Goal: Information Seeking & Learning: Learn about a topic

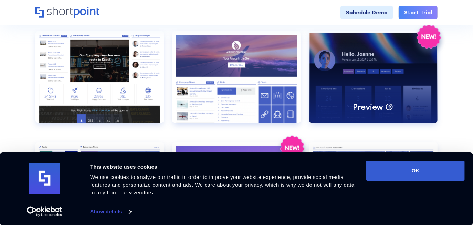
scroll to position [344, 0]
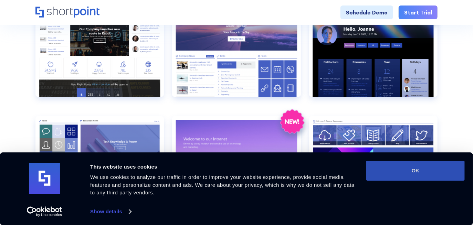
click at [420, 173] on button "OK" at bounding box center [415, 171] width 98 height 20
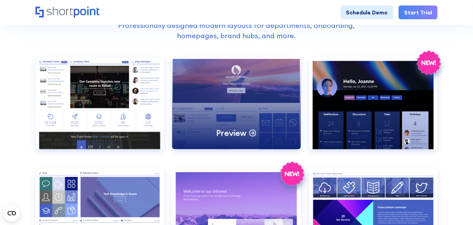
scroll to position [275, 0]
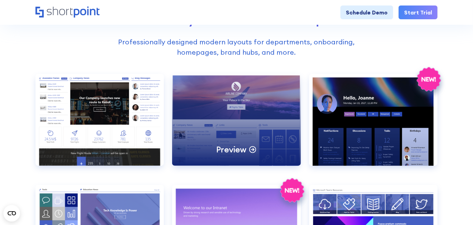
click at [279, 110] on div "Preview" at bounding box center [236, 120] width 128 height 92
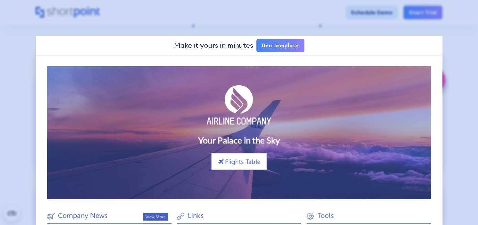
scroll to position [0, 0]
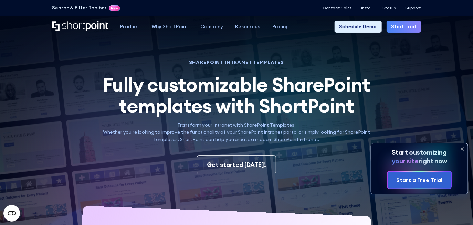
scroll to position [23, 0]
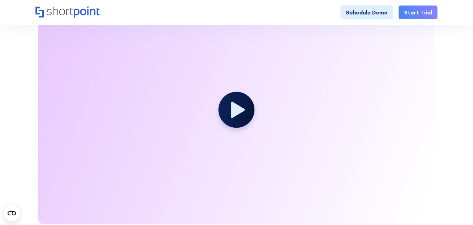
scroll to position [1583, 0]
